Goal: Transaction & Acquisition: Obtain resource

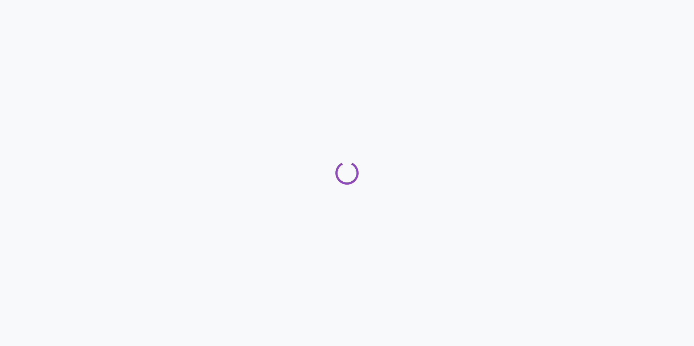
click at [524, 147] on div at bounding box center [347, 173] width 694 height 346
drag, startPoint x: 524, startPoint y: 147, endPoint x: 492, endPoint y: 155, distance: 32.5
click at [492, 155] on div at bounding box center [347, 173] width 694 height 346
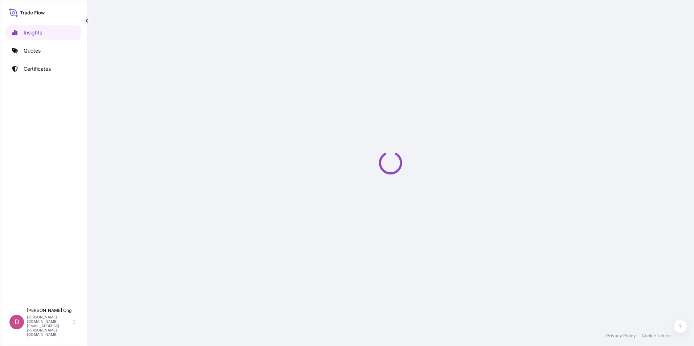
select select "2025"
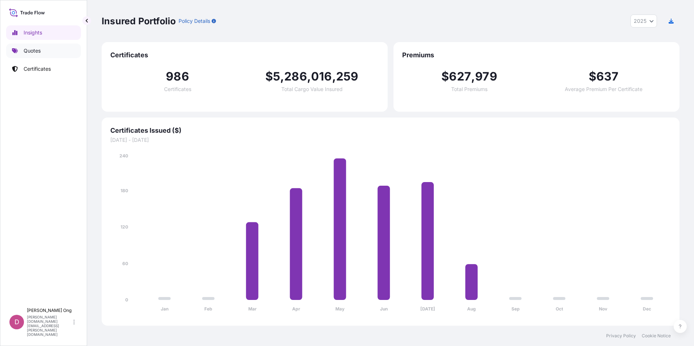
click at [66, 49] on link "Quotes" at bounding box center [43, 51] width 75 height 15
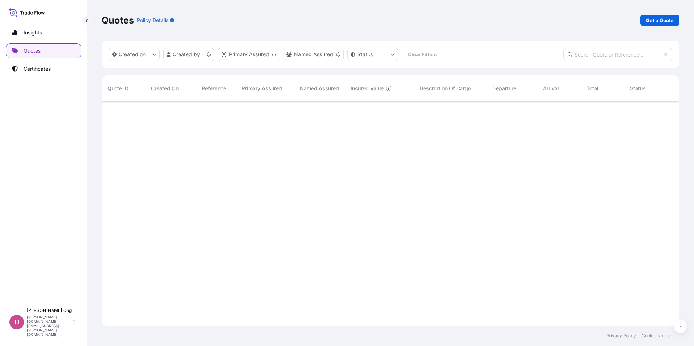
scroll to position [223, 572]
click at [672, 22] on p "Get a Quote" at bounding box center [660, 20] width 28 height 7
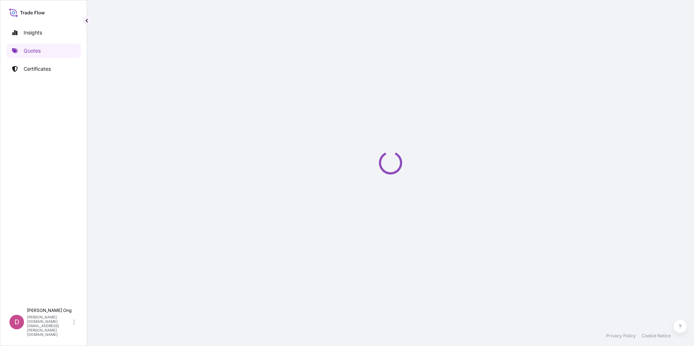
click at [634, 81] on div "Loading" at bounding box center [391, 163] width 578 height 326
select select "Sea"
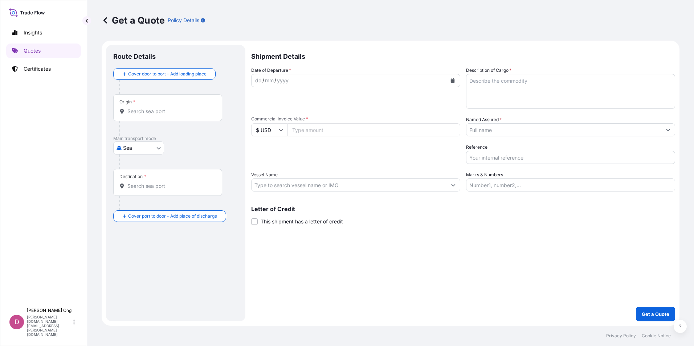
drag, startPoint x: 634, startPoint y: 81, endPoint x: 385, endPoint y: 142, distance: 256.3
click at [385, 142] on div "Date of Departure * dd / mm / yyyy Cargo Category * Metals of every type and de…" at bounding box center [463, 129] width 424 height 125
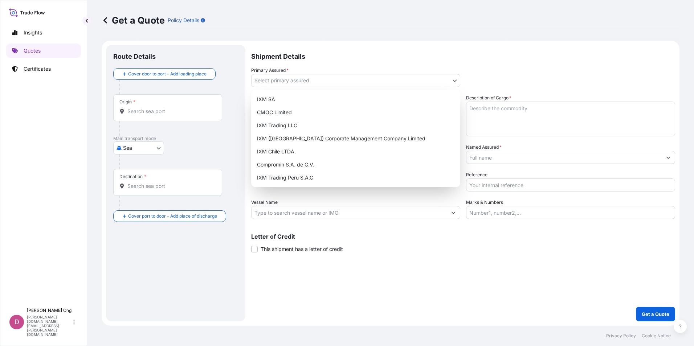
click at [457, 81] on body "Insights Quotes Certificates D [PERSON_NAME] [PERSON_NAME][DOMAIN_NAME][EMAIL_A…" at bounding box center [347, 173] width 694 height 346
click at [378, 101] on div "IXM SA" at bounding box center [355, 99] width 203 height 13
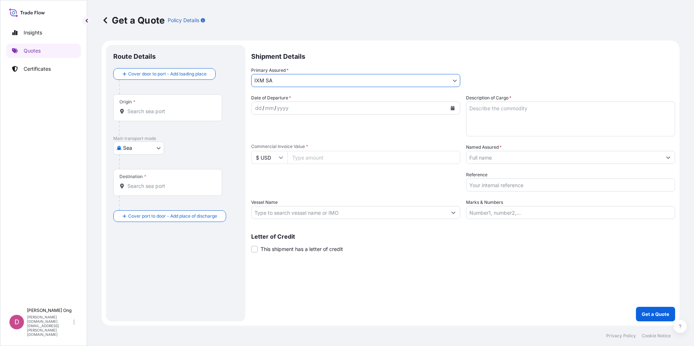
click at [495, 156] on input "Named Assured *" at bounding box center [563, 157] width 195 height 13
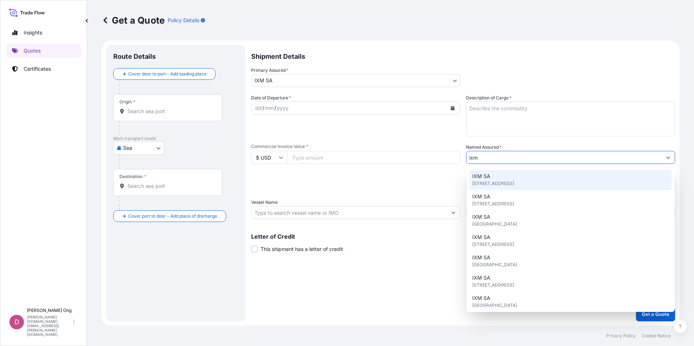
click at [493, 183] on span "[STREET_ADDRESS]" at bounding box center [493, 183] width 42 height 7
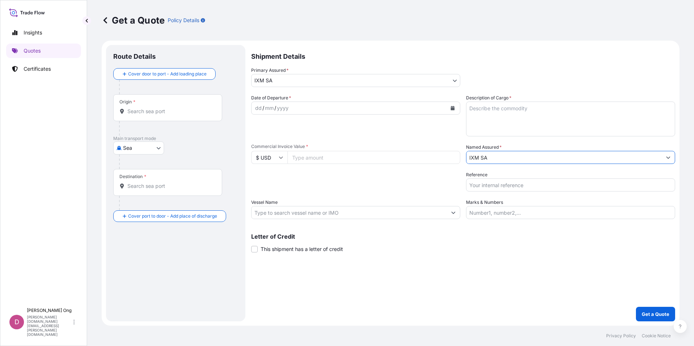
type input "IXM SA"
click at [453, 108] on icon "Calendar" at bounding box center [453, 108] width 4 height 4
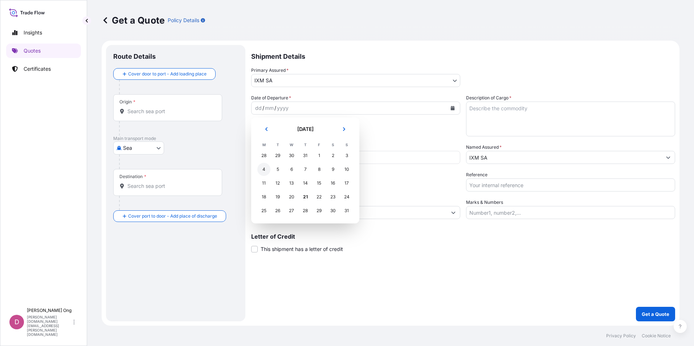
click at [261, 170] on div "4" at bounding box center [263, 169] width 13 height 13
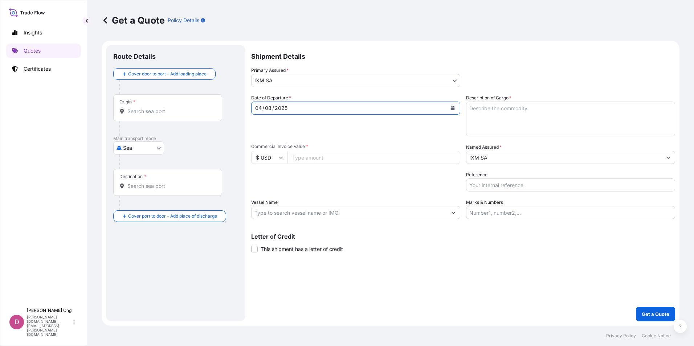
click at [273, 250] on span "This shipment has a letter of credit" at bounding box center [302, 249] width 82 height 7
click at [251, 245] on input "This shipment has a letter of credit" at bounding box center [251, 245] width 0 height 0
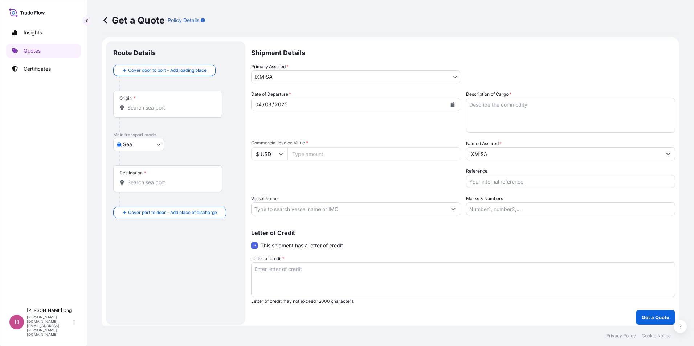
scroll to position [7, 0]
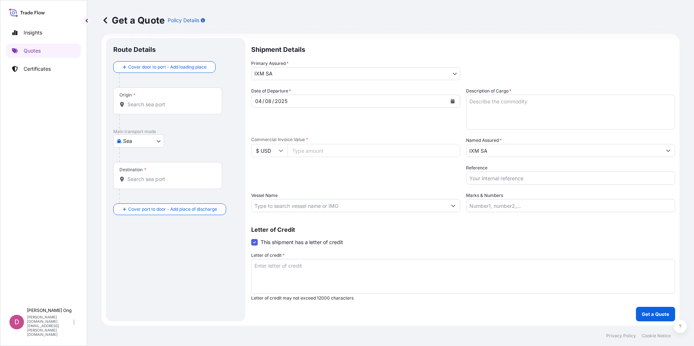
click at [181, 104] on input "Origin *" at bounding box center [170, 104] width 86 height 7
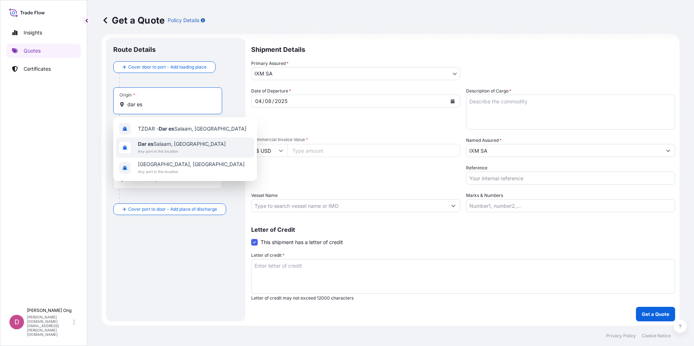
click at [164, 150] on span "Any port in this location" at bounding box center [182, 151] width 88 height 7
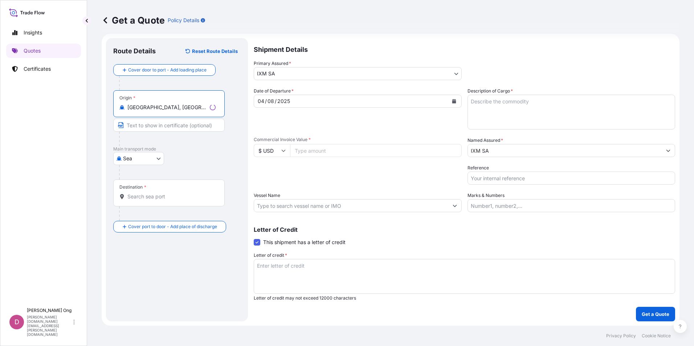
type input "[GEOGRAPHIC_DATA], [GEOGRAPHIC_DATA]"
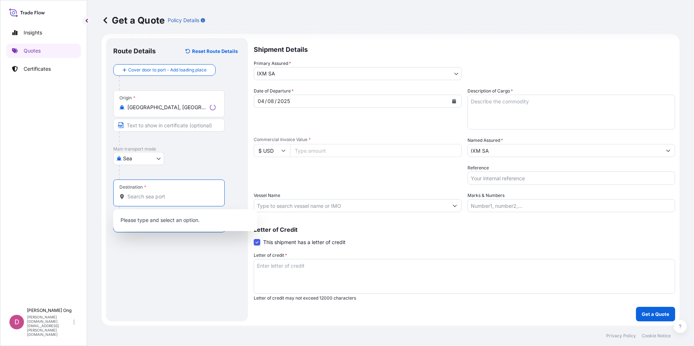
click at [152, 196] on input "Destination *" at bounding box center [171, 196] width 88 height 7
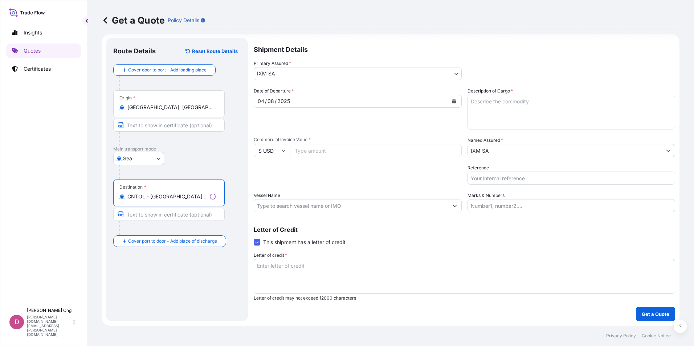
type input "CNTOL - [GEOGRAPHIC_DATA], [GEOGRAPHIC_DATA]"
click at [154, 123] on input "Text to appear on certificate" at bounding box center [168, 125] width 111 height 13
type input "[GEOGRAPHIC_DATA], [GEOGRAPHIC_DATA]"
click at [234, 86] on div at bounding box center [178, 83] width 119 height 15
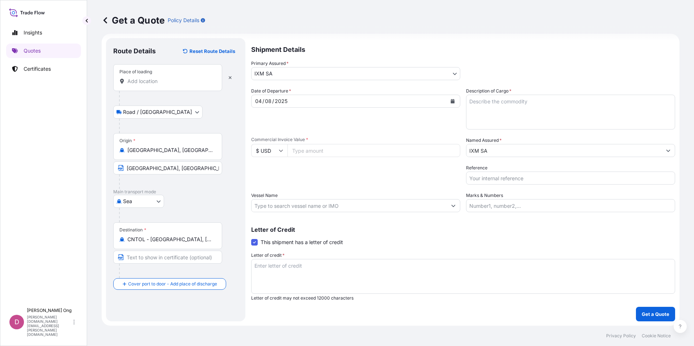
click at [179, 83] on input "Place of loading" at bounding box center [170, 81] width 86 height 7
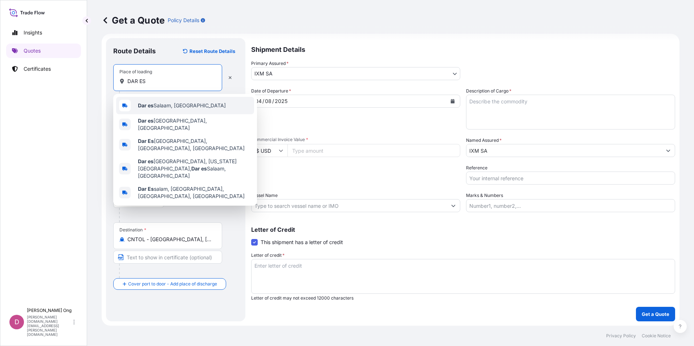
click at [162, 108] on span "[GEOGRAPHIC_DATA], [GEOGRAPHIC_DATA]" at bounding box center [182, 105] width 88 height 7
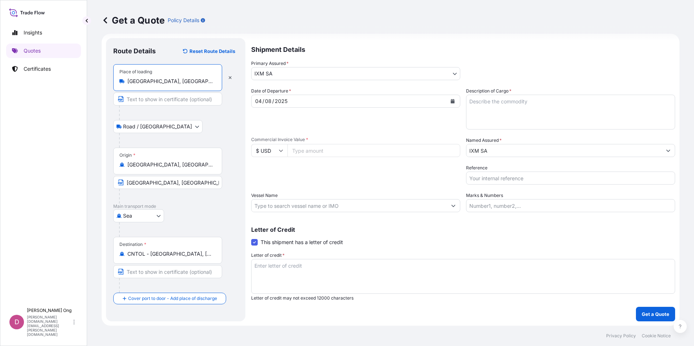
type input "[GEOGRAPHIC_DATA], [GEOGRAPHIC_DATA]"
click at [167, 98] on input "Text to appear on certificate" at bounding box center [167, 99] width 109 height 13
click at [163, 182] on input "[GEOGRAPHIC_DATA], [GEOGRAPHIC_DATA]" at bounding box center [167, 182] width 109 height 13
click at [187, 101] on input "DAR" at bounding box center [167, 99] width 109 height 13
paste input "[GEOGRAPHIC_DATA], [GEOGRAPHIC_DATA]"
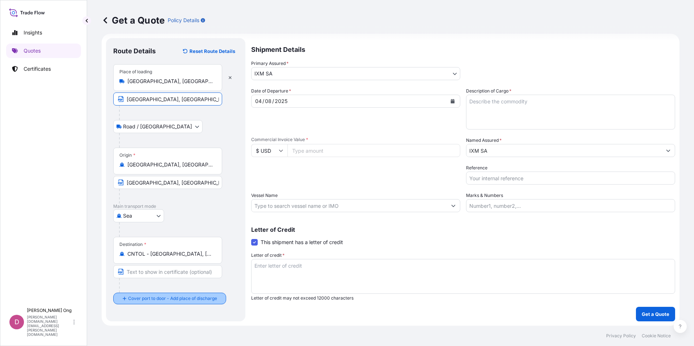
type input "[GEOGRAPHIC_DATA], [GEOGRAPHIC_DATA]"
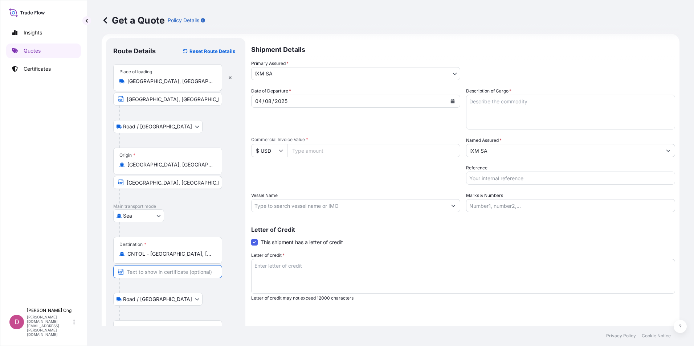
click at [164, 270] on input "Text to appear on certificate" at bounding box center [167, 271] width 109 height 13
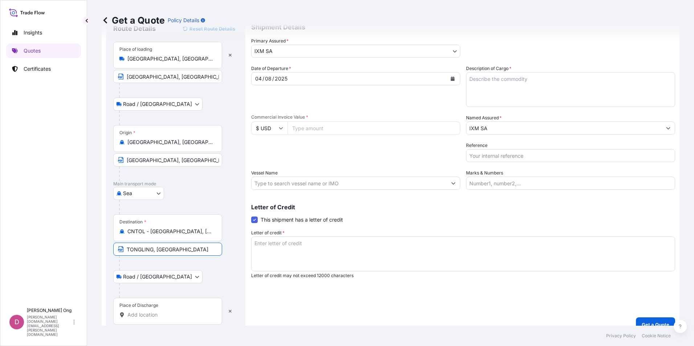
scroll to position [40, 0]
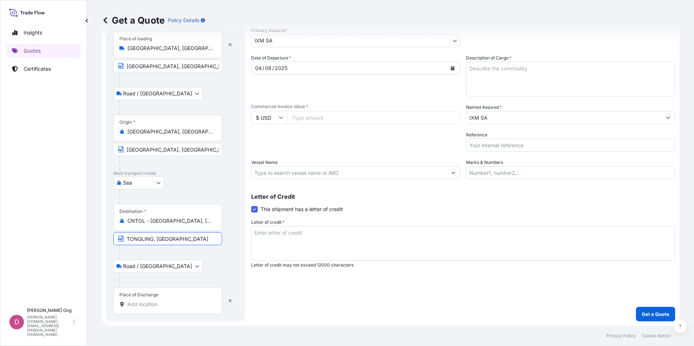
type input "TONGLING, [GEOGRAPHIC_DATA]"
click at [163, 310] on div "Place of Discharge" at bounding box center [167, 300] width 109 height 27
click at [163, 308] on input "Place of Discharge" at bounding box center [170, 304] width 86 height 7
paste input "TONGLING, [GEOGRAPHIC_DATA]"
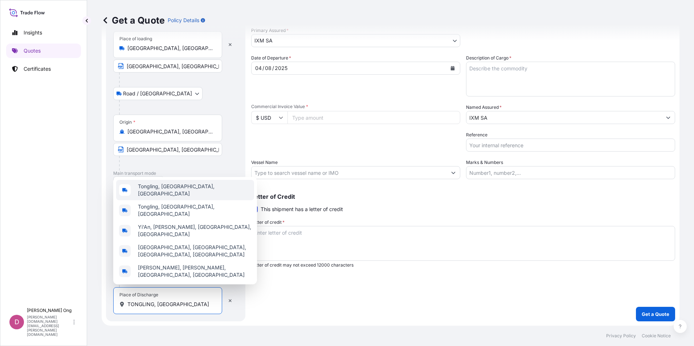
click at [189, 197] on span "Tongling, [GEOGRAPHIC_DATA], [GEOGRAPHIC_DATA]" at bounding box center [194, 190] width 113 height 15
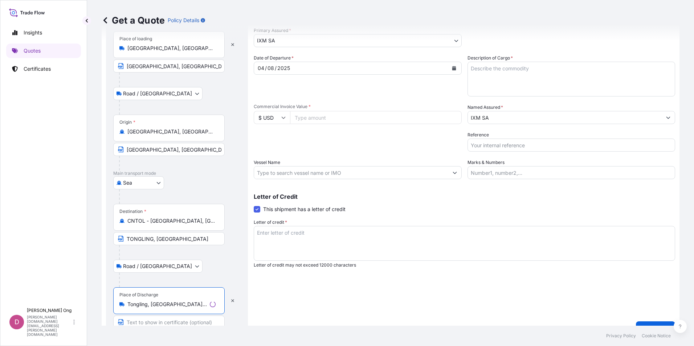
scroll to position [54, 0]
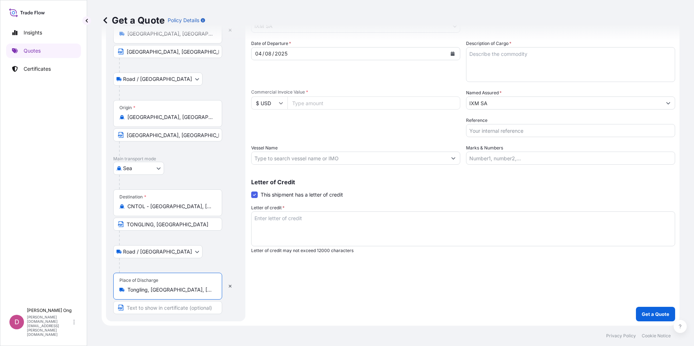
type input "Tongling, [GEOGRAPHIC_DATA], [GEOGRAPHIC_DATA]"
click at [177, 310] on input "Text to appear on certificate" at bounding box center [167, 307] width 109 height 13
paste input "TONGLING, [GEOGRAPHIC_DATA]"
type input "TONGLING, [GEOGRAPHIC_DATA]"
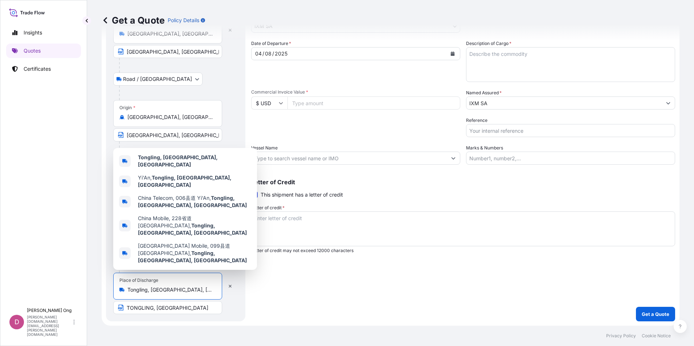
drag, startPoint x: 181, startPoint y: 290, endPoint x: 147, endPoint y: 291, distance: 34.5
click at [147, 291] on input "Tongling, [GEOGRAPHIC_DATA], [GEOGRAPHIC_DATA]" at bounding box center [170, 289] width 86 height 7
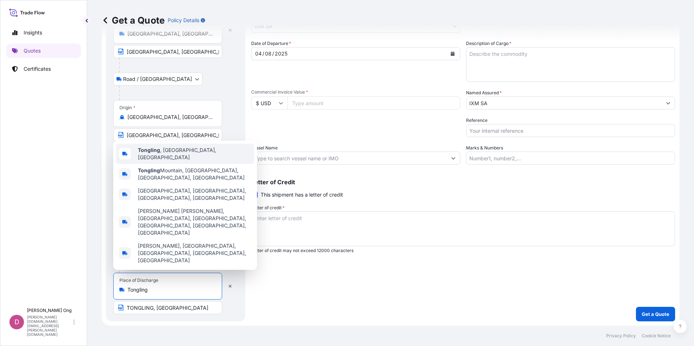
click at [187, 161] on span "Tongling , [GEOGRAPHIC_DATA], [GEOGRAPHIC_DATA]" at bounding box center [194, 154] width 113 height 15
type input "Tongling, [GEOGRAPHIC_DATA], [GEOGRAPHIC_DATA]"
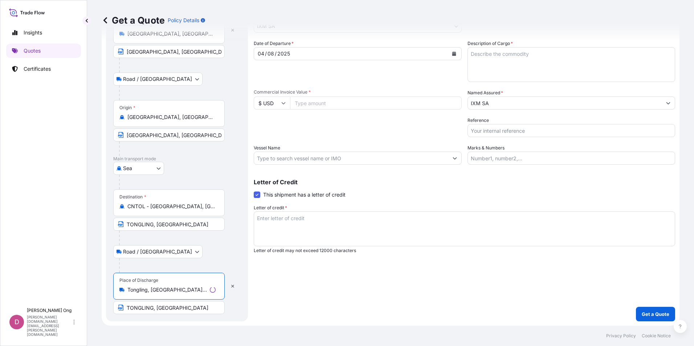
click at [392, 284] on div "Shipment Details Primary Assured * IXM SA IXM SA CMOC Limited IXM Trading LLC I…" at bounding box center [464, 156] width 421 height 331
click at [441, 301] on div "Shipment Details Primary Assured * IXM SA IXM SA CMOC Limited IXM Trading LLC I…" at bounding box center [463, 156] width 424 height 331
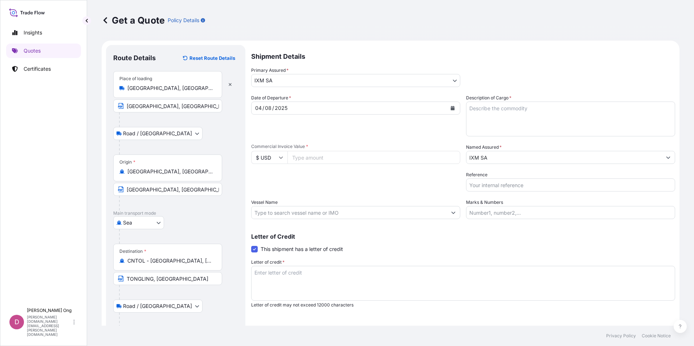
click at [181, 274] on input "TONGLING, [GEOGRAPHIC_DATA]" at bounding box center [167, 278] width 109 height 13
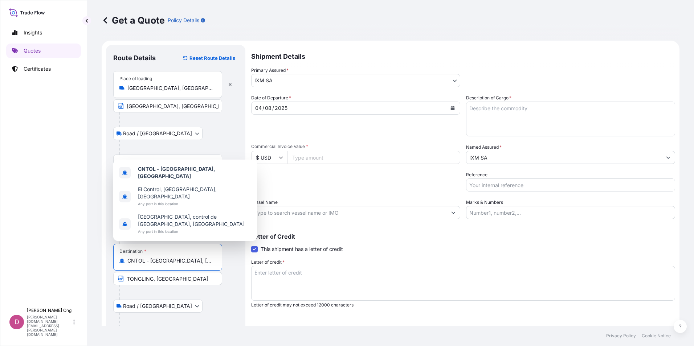
click at [192, 263] on input "CNTOL - [GEOGRAPHIC_DATA], [GEOGRAPHIC_DATA]" at bounding box center [170, 260] width 86 height 7
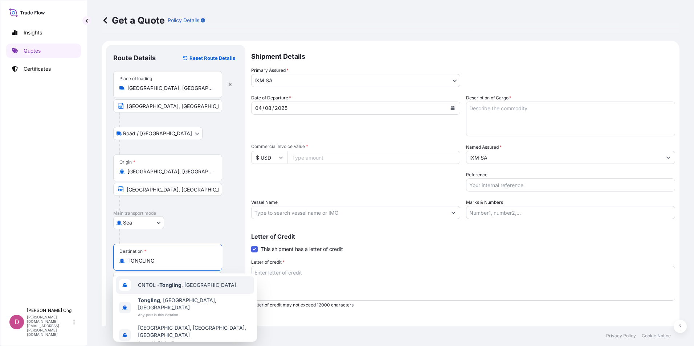
type input "CNTOL - [GEOGRAPHIC_DATA], [GEOGRAPHIC_DATA]"
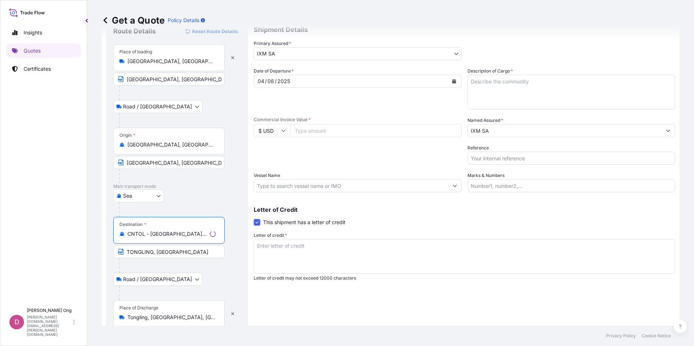
scroll to position [54, 0]
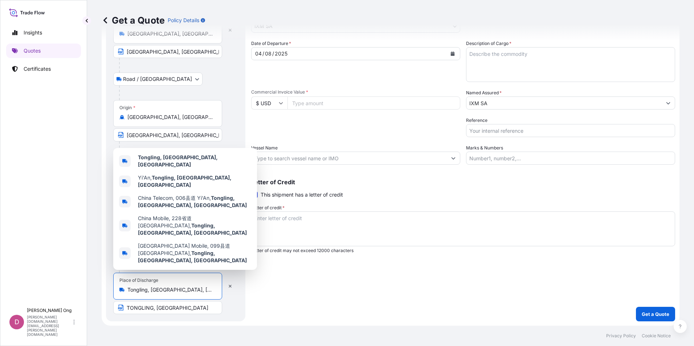
click at [166, 289] on input "Tongling, [GEOGRAPHIC_DATA], [GEOGRAPHIC_DATA]" at bounding box center [170, 289] width 86 height 7
drag, startPoint x: 189, startPoint y: 293, endPoint x: 151, endPoint y: 294, distance: 38.9
click at [151, 294] on div "Place of Discharge Tongling, [GEOGRAPHIC_DATA], [GEOGRAPHIC_DATA]" at bounding box center [167, 286] width 109 height 27
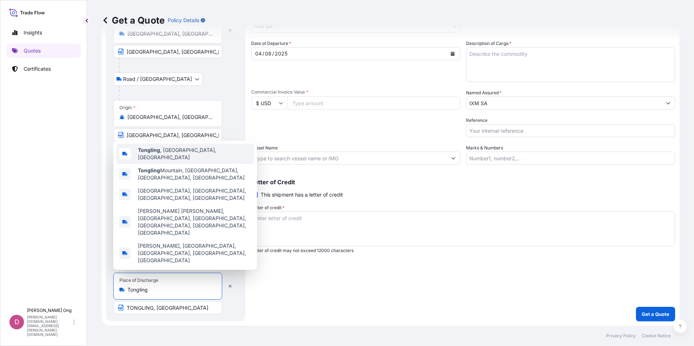
click at [199, 164] on div "Tongling , [GEOGRAPHIC_DATA], [GEOGRAPHIC_DATA]" at bounding box center [185, 154] width 138 height 20
type input "Tongling, [GEOGRAPHIC_DATA], [GEOGRAPHIC_DATA]"
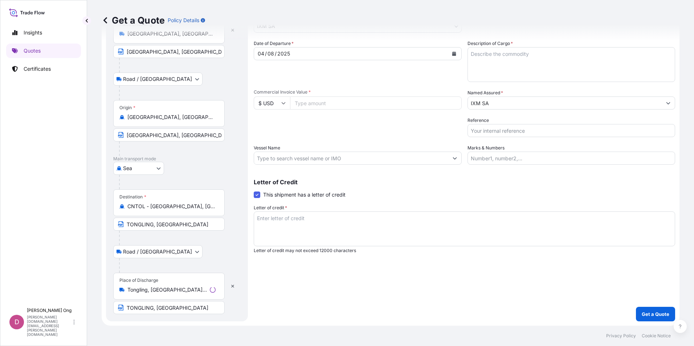
click at [330, 297] on div "Shipment Details Primary Assured * IXM SA IXM SA CMOC Limited IXM Trading LLC I…" at bounding box center [464, 156] width 421 height 331
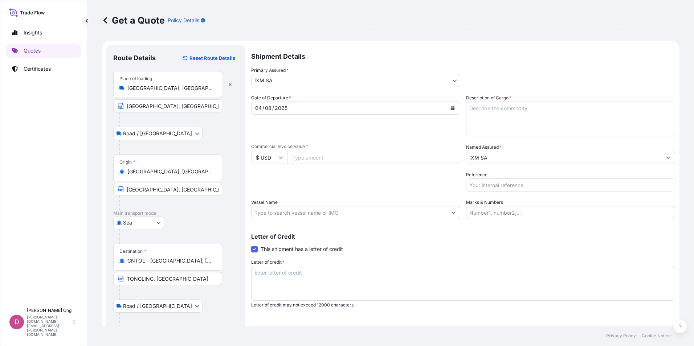
click at [348, 155] on input "Commercial Invoice Value *" at bounding box center [373, 157] width 173 height 13
paste input "4593001.08"
type input "4593001.08"
click at [318, 214] on input "Vessel Name" at bounding box center [349, 212] width 195 height 13
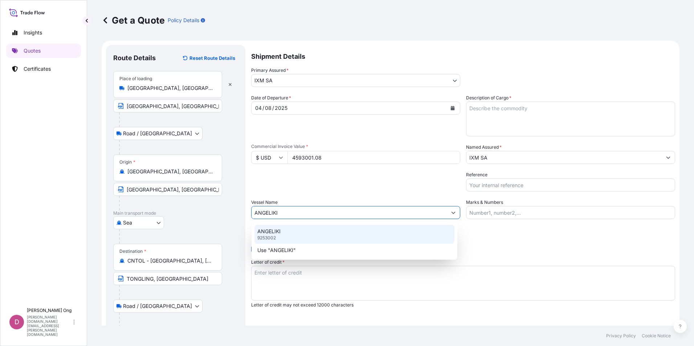
click at [353, 232] on div "ANGELIKI 9253002" at bounding box center [354, 234] width 200 height 19
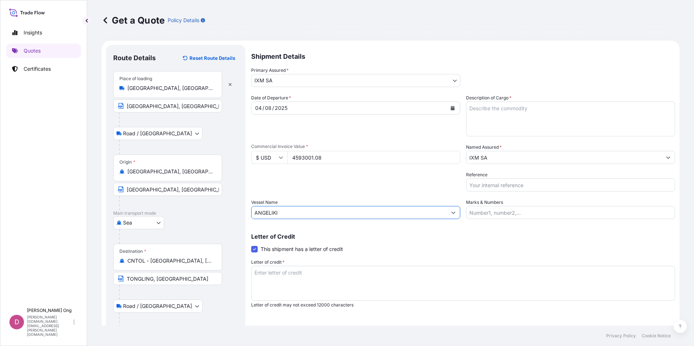
type input "ANGELIKI"
click at [603, 122] on textarea "Description of Cargo *" at bounding box center [570, 119] width 209 height 35
click at [548, 117] on textarea "Description of Cargo *" at bounding box center [570, 119] width 209 height 35
paste textarea "KAMOA COPPER CONCENTRATES"
click at [522, 123] on textarea "KAMOA COPPER CONCENTRATES QUANTITY:" at bounding box center [570, 119] width 209 height 35
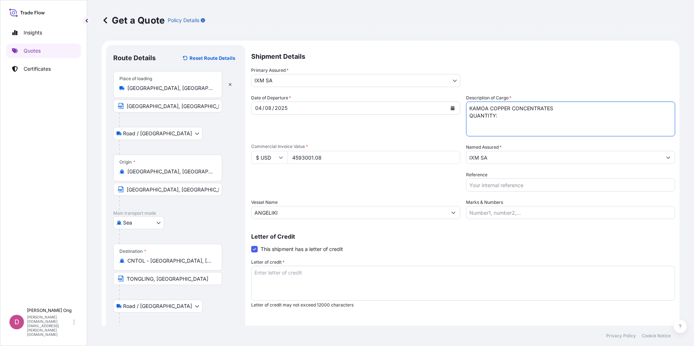
paste textarea "1536.3500"
click at [545, 119] on textarea "KAMOA COPPER CONCENTRATES QUANTITY: 1536.350 WMT" at bounding box center [570, 119] width 209 height 35
type textarea "KAMOA COPPER CONCENTRATES QUANTITY: 1536.350 WMT ASSURED BY IXM S.A."
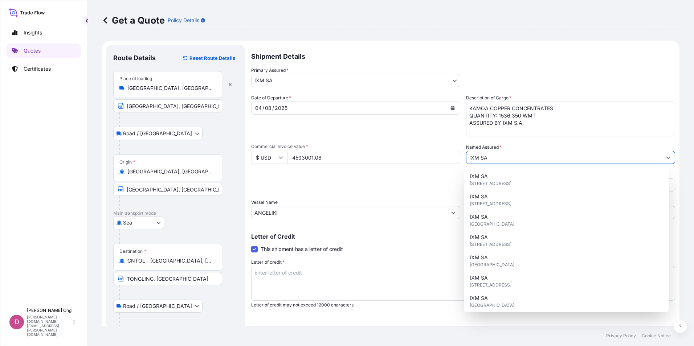
scroll to position [4, 0]
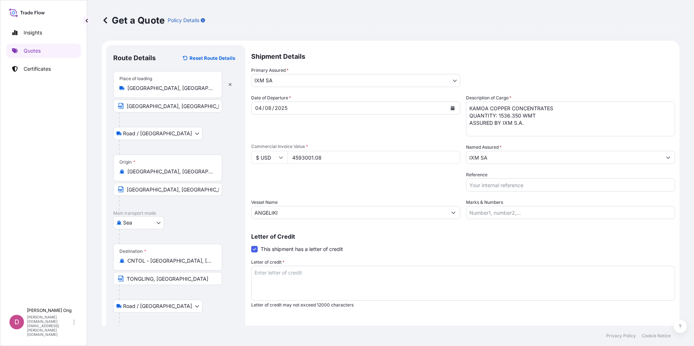
click at [515, 183] on input "Reference" at bounding box center [570, 185] width 209 height 13
paste input "CC15491S"
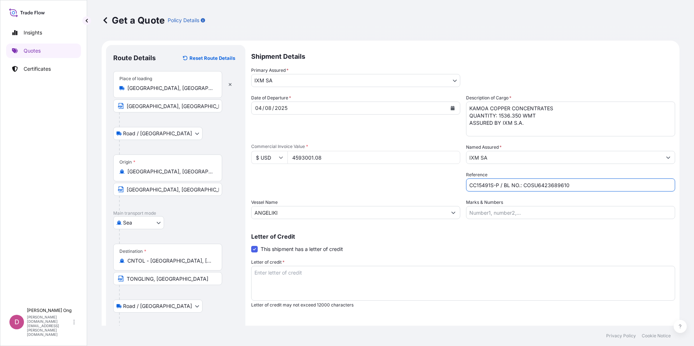
type input "CC15491S-P / BL NO.: COSU6423689610"
click at [297, 278] on textarea "Letter of credit *" at bounding box center [463, 283] width 424 height 35
paste textarea "FOR 110 PCT OF THE PROVISIONAL COMMERCIAL INVOICE VALUE, SHOWING CLAIMS PAYABLE…"
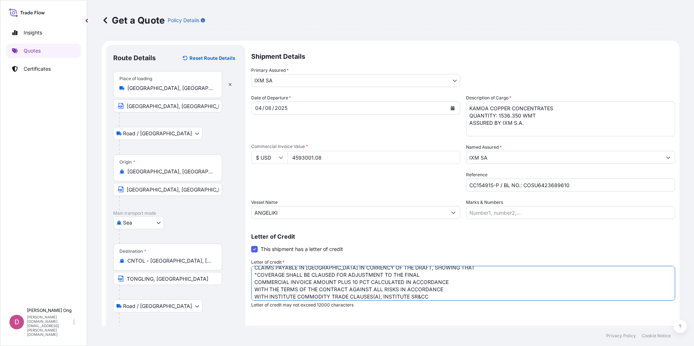
scroll to position [0, 0]
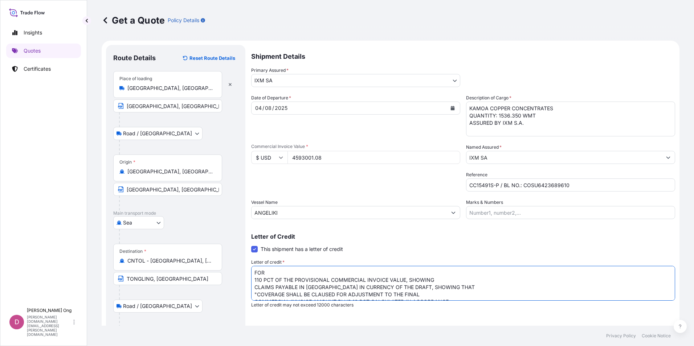
click at [449, 276] on textarea "FOR 110 PCT OF THE PROVISIONAL COMMERCIAL INVOICE VALUE, SHOWING CLAIMS PAYABLE…" at bounding box center [463, 283] width 424 height 35
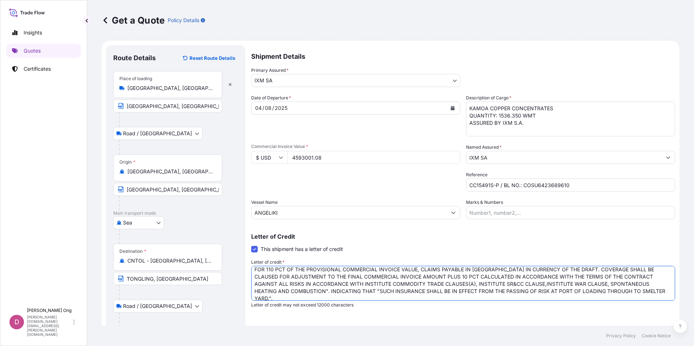
scroll to position [1, 0]
click at [614, 294] on textarea "FOR 110 PCT OF THE PROVISIONAL COMMERCIAL INVOICE VALUE, CLAIMS PAYABLE IN [GEO…" at bounding box center [463, 283] width 424 height 35
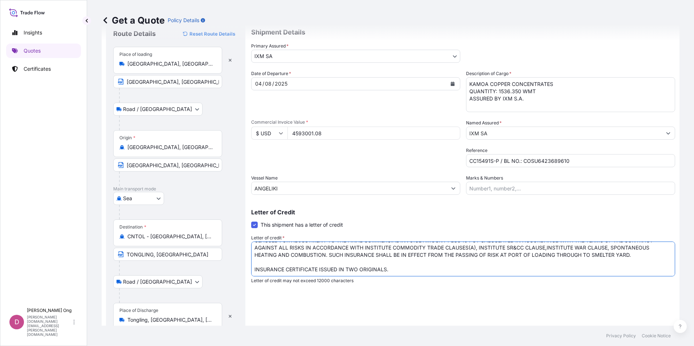
scroll to position [54, 0]
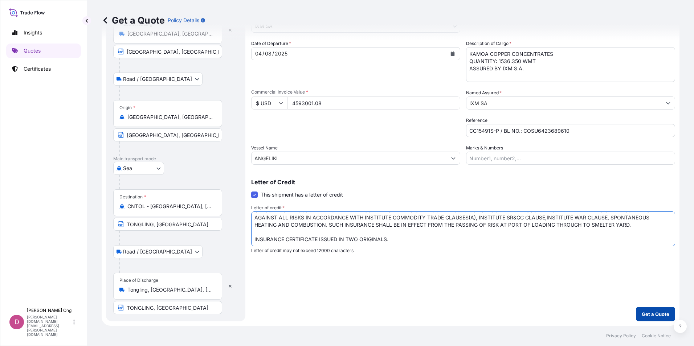
type textarea "FOR 110 PCT OF THE PROVISIONAL COMMERCIAL INVOICE VALUE, CLAIMS PAYABLE IN [GEO…"
click at [644, 312] on p "Get a Quote" at bounding box center [656, 314] width 28 height 7
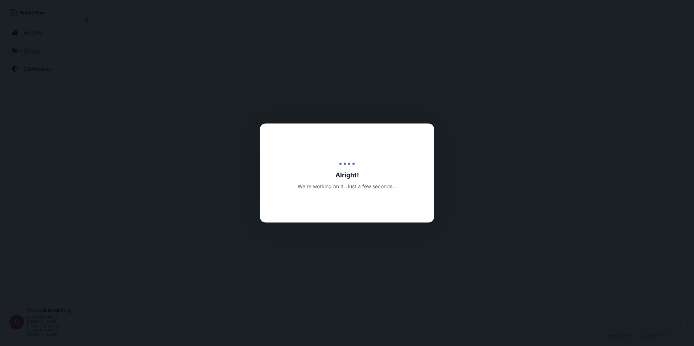
click at [515, 247] on div at bounding box center [347, 173] width 694 height 346
select select "Road / [GEOGRAPHIC_DATA]"
select select "Sea"
select select "Road / [GEOGRAPHIC_DATA]"
select select "31846"
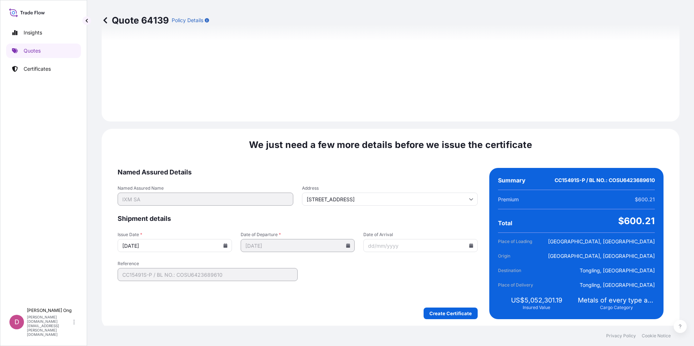
scroll to position [981, 0]
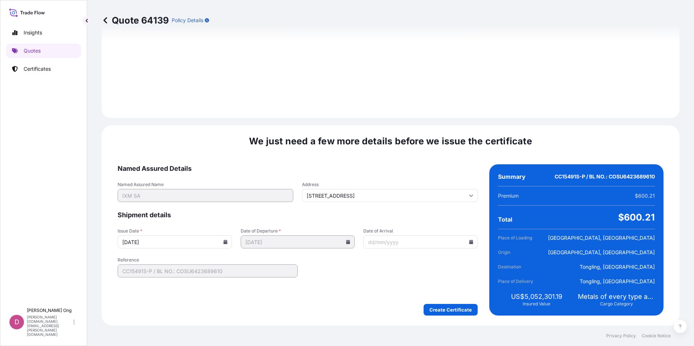
drag, startPoint x: 217, startPoint y: 242, endPoint x: 222, endPoint y: 243, distance: 4.8
click at [217, 242] on input "[DATE]" at bounding box center [175, 242] width 114 height 13
click at [224, 243] on icon at bounding box center [225, 242] width 4 height 4
click at [121, 165] on button "4" at bounding box center [124, 162] width 12 height 12
type input "[DATE]"
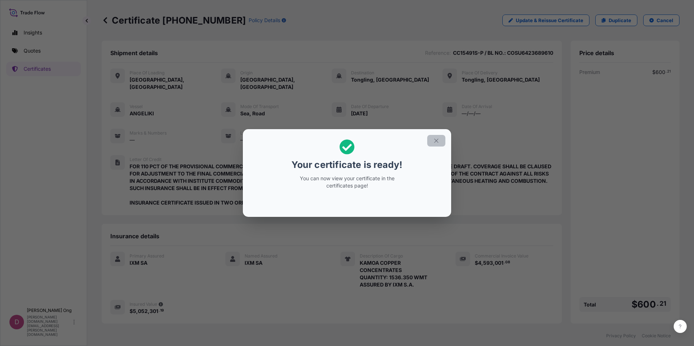
click at [436, 140] on icon "button" at bounding box center [436, 141] width 7 height 7
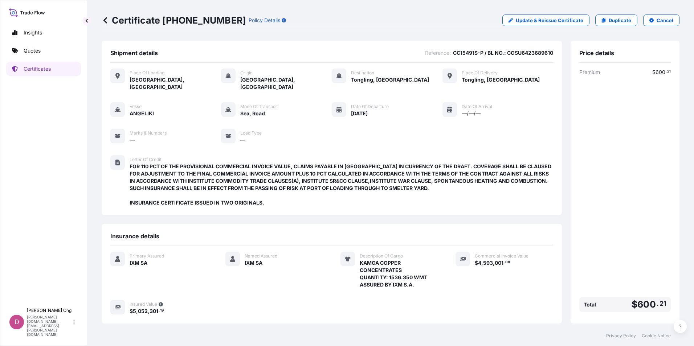
click at [289, 288] on div "Primary Assured IXM SA Named Assured IXM SA Description Of Cargo KAMOA COPPER C…" at bounding box center [331, 283] width 443 height 63
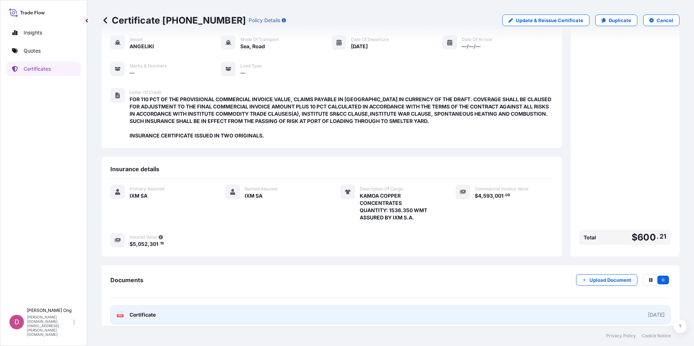
click at [303, 309] on link "PDF Certificate [DATE]" at bounding box center [390, 315] width 560 height 19
